Goal: Task Accomplishment & Management: Complete application form

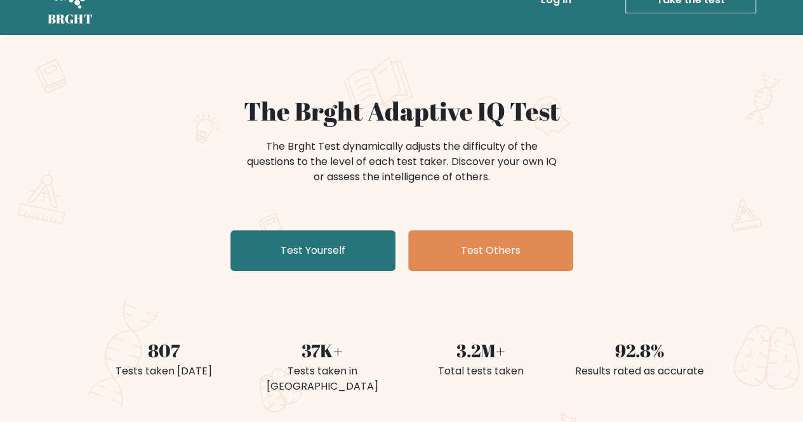
scroll to position [36, 0]
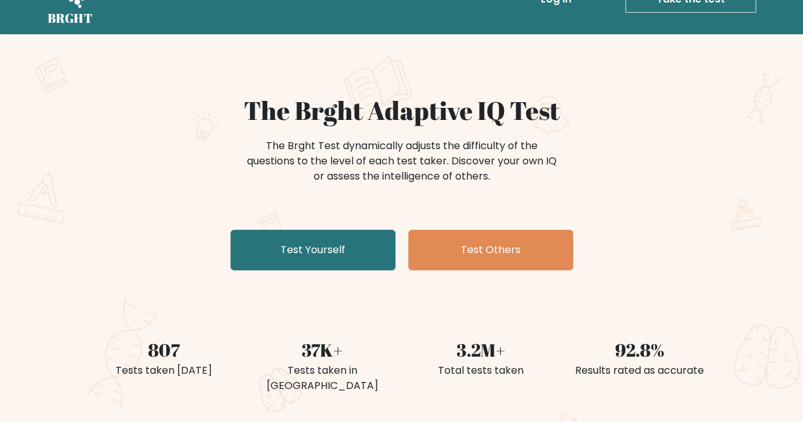
click at [278, 247] on link "Test Yourself" at bounding box center [312, 250] width 165 height 41
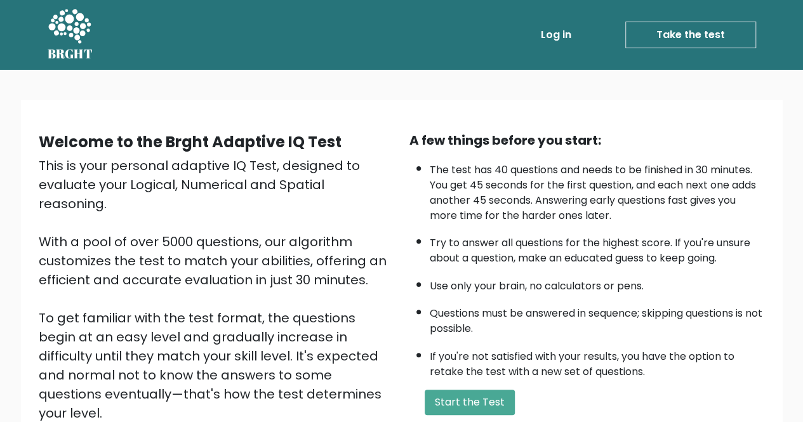
click at [485, 404] on button "Start the Test" at bounding box center [470, 402] width 90 height 25
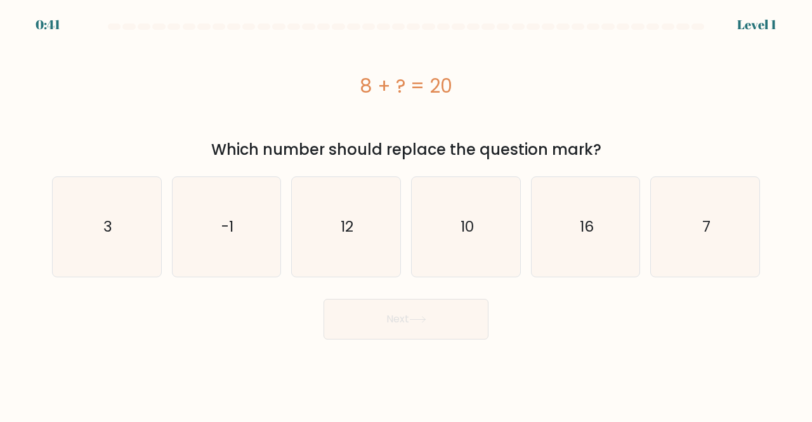
click at [372, 248] on icon "12" at bounding box center [346, 227] width 100 height 100
click at [406, 215] on input "c. 12" at bounding box center [406, 212] width 1 height 3
radio input "true"
click at [397, 318] on button "Next" at bounding box center [406, 319] width 165 height 41
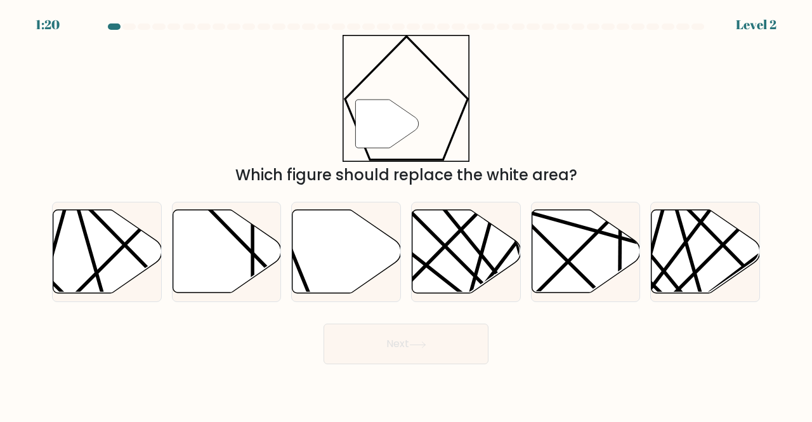
click at [365, 253] on icon at bounding box center [347, 251] width 109 height 83
click at [406, 215] on input "c." at bounding box center [406, 212] width 1 height 3
radio input "true"
click at [414, 347] on icon at bounding box center [417, 344] width 17 height 7
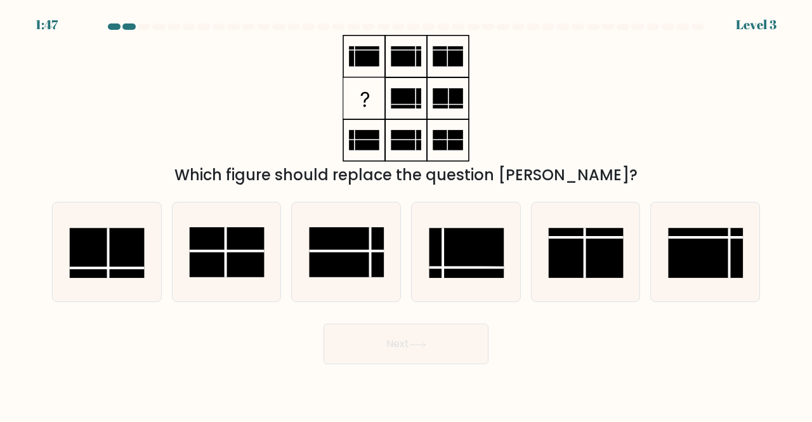
click at [461, 264] on rect at bounding box center [467, 253] width 75 height 50
click at [407, 215] on input "d." at bounding box center [406, 212] width 1 height 3
radio input "true"
click at [442, 346] on button "Next" at bounding box center [406, 344] width 165 height 41
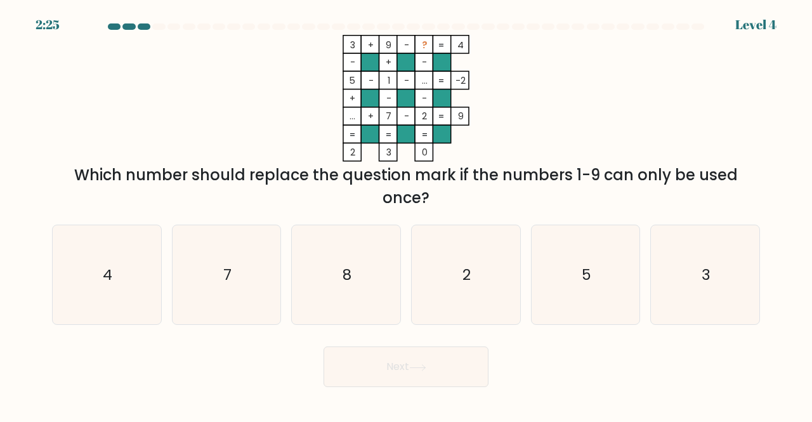
click at [442, 346] on div "Next" at bounding box center [406, 363] width 724 height 47
click at [362, 303] on icon "8" at bounding box center [346, 275] width 100 height 100
click at [406, 215] on input "c. 8" at bounding box center [406, 212] width 1 height 3
radio input "true"
click at [428, 373] on button "Next" at bounding box center [406, 367] width 165 height 41
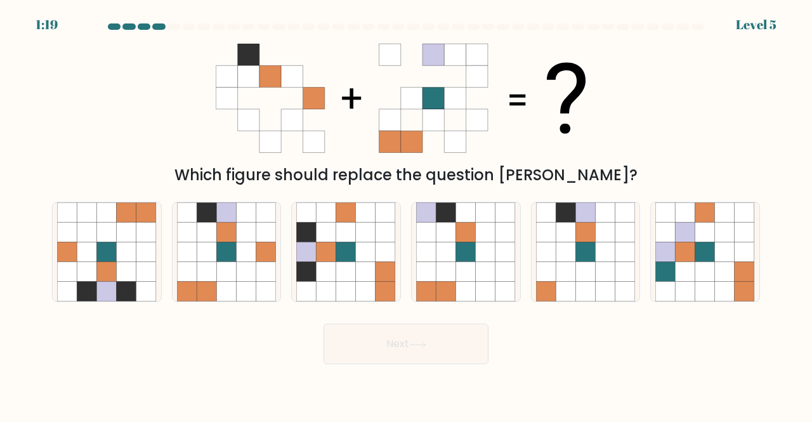
click at [240, 238] on icon at bounding box center [247, 232] width 20 height 20
click at [406, 215] on input "b." at bounding box center [406, 212] width 1 height 3
radio input "true"
click at [416, 336] on button "Next" at bounding box center [406, 344] width 165 height 41
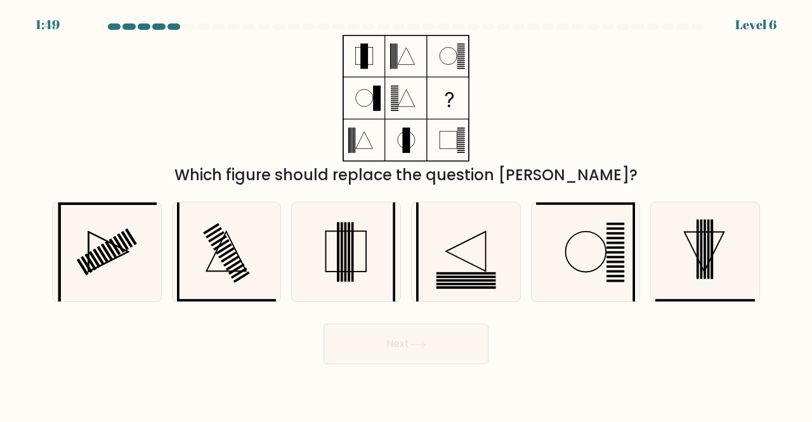
click at [352, 272] on rect at bounding box center [353, 252] width 3 height 60
click at [406, 215] on input "c." at bounding box center [406, 212] width 1 height 3
radio input "true"
click at [415, 336] on button "Next" at bounding box center [406, 344] width 165 height 41
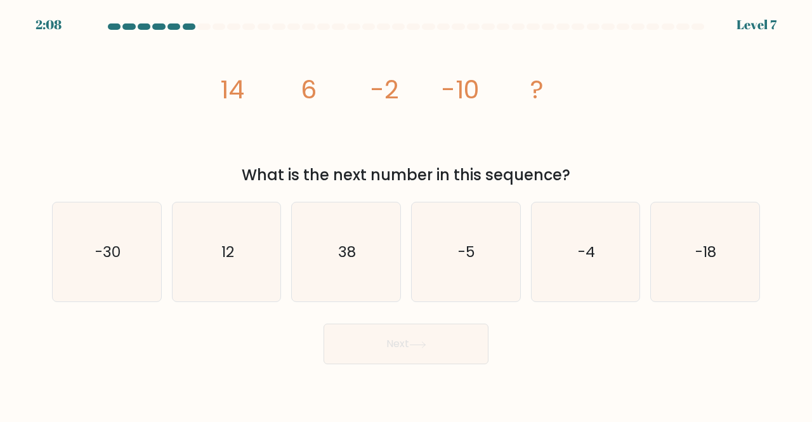
click at [713, 246] on text "-18" at bounding box center [706, 251] width 21 height 21
click at [407, 215] on input "f. -18" at bounding box center [406, 212] width 1 height 3
radio input "true"
click at [425, 344] on icon at bounding box center [417, 344] width 15 height 6
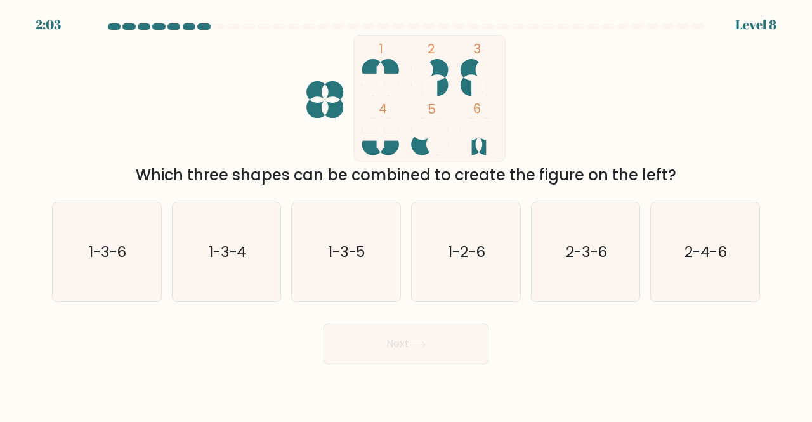
drag, startPoint x: 301, startPoint y: 49, endPoint x: 496, endPoint y: 70, distance: 196.6
click at [496, 70] on icon "1 2 3 4 5 6" at bounding box center [405, 98] width 341 height 127
click at [602, 236] on icon "2-3-6" at bounding box center [586, 252] width 100 height 100
click at [407, 215] on input "e. 2-3-6" at bounding box center [406, 212] width 1 height 3
radio input "true"
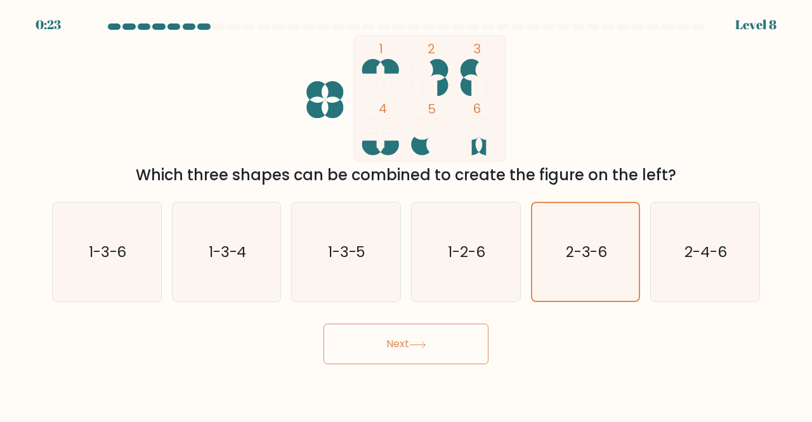
click at [458, 373] on body "0:23 Level 8" at bounding box center [406, 211] width 812 height 422
click at [460, 347] on button "Next" at bounding box center [406, 344] width 165 height 41
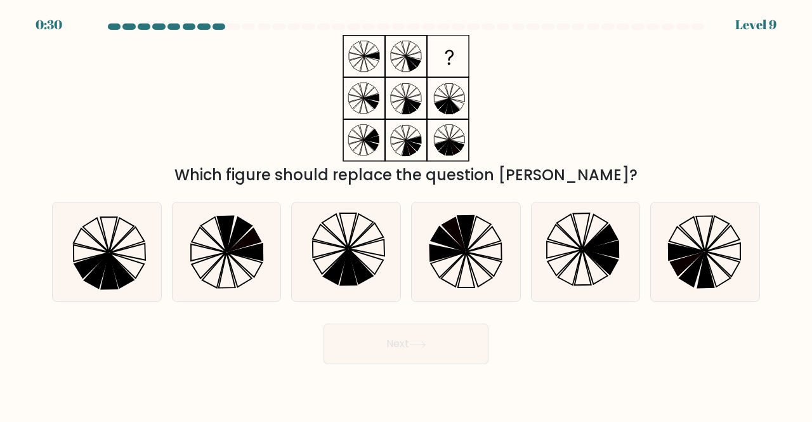
click at [113, 264] on icon at bounding box center [122, 270] width 25 height 35
click at [406, 215] on input "a." at bounding box center [406, 212] width 1 height 3
radio input "true"
click at [338, 263] on icon at bounding box center [336, 267] width 25 height 35
click at [406, 215] on input "c." at bounding box center [406, 212] width 1 height 3
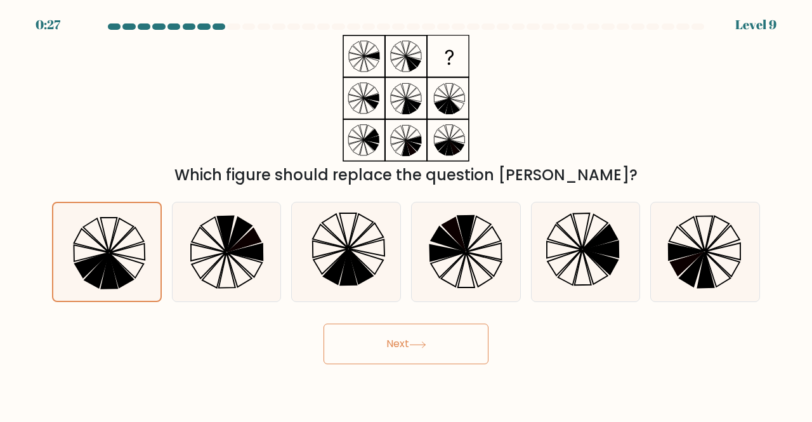
radio input "true"
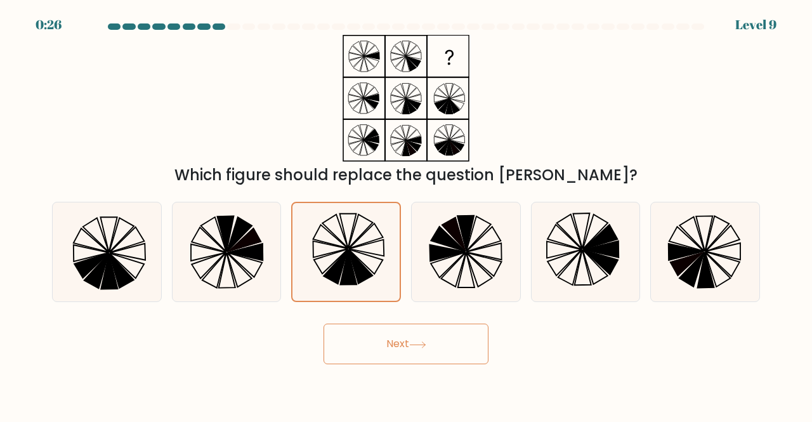
click at [381, 346] on button "Next" at bounding box center [406, 344] width 165 height 41
